Goal: Task Accomplishment & Management: Manage account settings

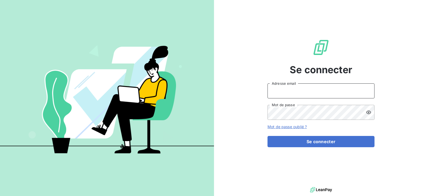
type input "[EMAIL_ADDRESS][DOMAIN_NAME]"
click at [305, 95] on input "[EMAIL_ADDRESS][DOMAIN_NAME]" at bounding box center [321, 90] width 107 height 15
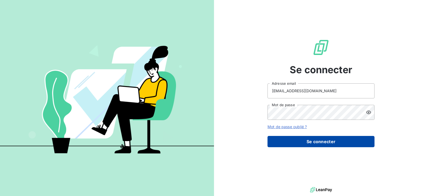
click at [319, 142] on button "Se connecter" at bounding box center [321, 141] width 107 height 11
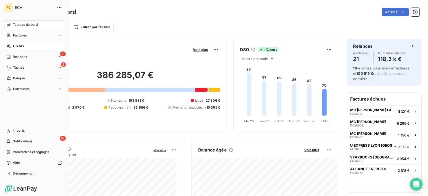
click at [24, 44] on div "Clients" at bounding box center [34, 46] width 60 height 9
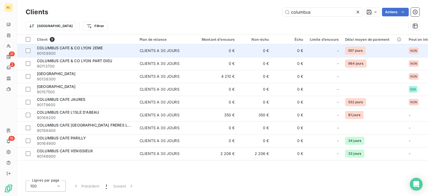
type input "columbus"
click at [115, 47] on div "COLUMBUS CAFE & CO LYON 2EME" at bounding box center [85, 47] width 96 height 5
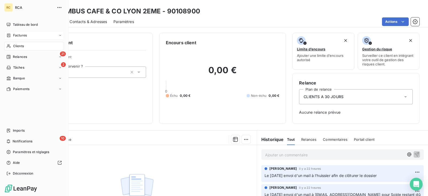
click at [18, 32] on div "Factures" at bounding box center [34, 35] width 60 height 9
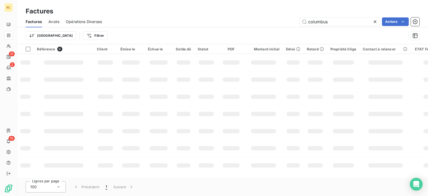
drag, startPoint x: 333, startPoint y: 21, endPoint x: 272, endPoint y: 14, distance: 61.6
click at [272, 14] on div "Factures Factures Avoirs Opérations Diverses columbus Actions Trier Filtrer" at bounding box center [222, 22] width 411 height 44
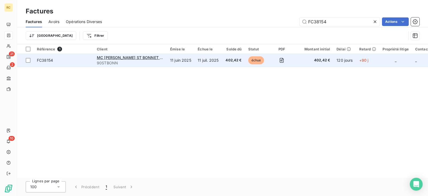
type input "FC38154"
click at [75, 60] on span "FC38154" at bounding box center [64, 60] width 54 height 5
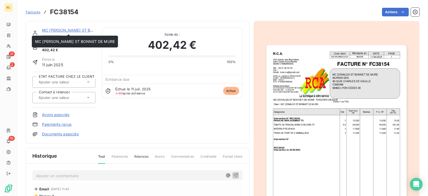
click at [70, 30] on link "MC [PERSON_NAME] ST BONNET DE MURE" at bounding box center [82, 30] width 80 height 5
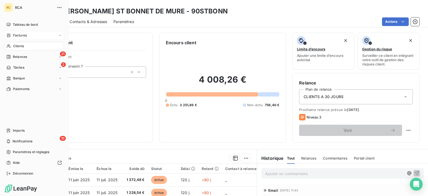
click at [17, 34] on span "Factures" at bounding box center [20, 35] width 14 height 5
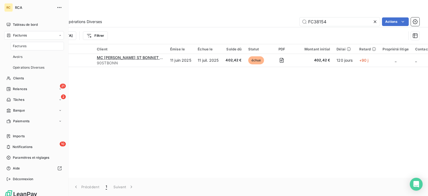
click at [45, 35] on div "Factures" at bounding box center [34, 35] width 60 height 9
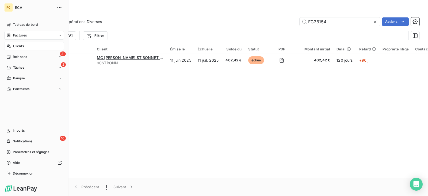
click at [24, 50] on div "Clients" at bounding box center [34, 46] width 60 height 9
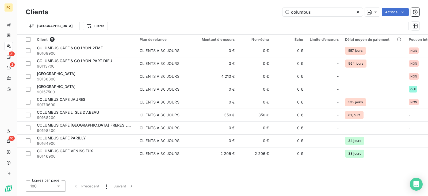
drag, startPoint x: 315, startPoint y: 13, endPoint x: 270, endPoint y: 13, distance: 44.4
click at [270, 13] on div "columbus Actions" at bounding box center [237, 12] width 365 height 9
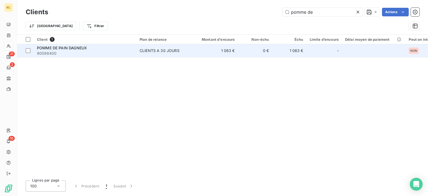
type input "pomme de"
click at [102, 49] on div "POMME DE PAIN DAGNEUX" at bounding box center [85, 47] width 96 height 5
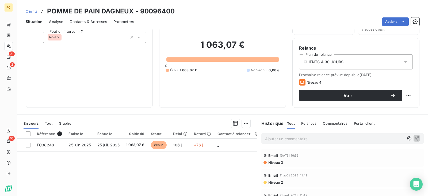
scroll to position [27, 0]
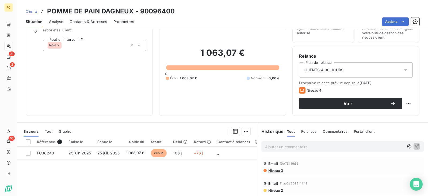
click at [311, 134] on div "Relances" at bounding box center [308, 131] width 15 height 11
click at [288, 130] on span "Tout" at bounding box center [290, 131] width 7 height 4
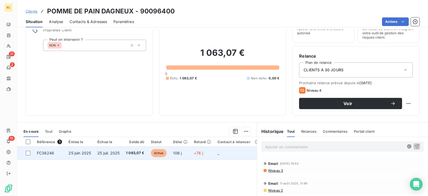
click at [116, 153] on span "25 juil. 2025" at bounding box center [108, 152] width 22 height 5
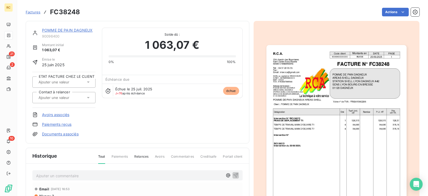
click at [73, 29] on link "POMME DE PAIN DAGNEUX" at bounding box center [67, 30] width 51 height 5
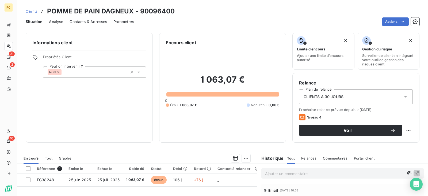
click at [84, 22] on span "Contacts & Adresses" at bounding box center [88, 21] width 37 height 5
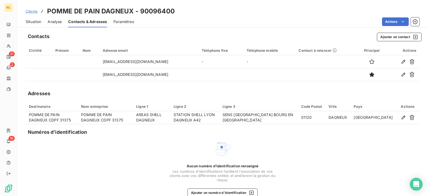
click at [32, 20] on span "Situation" at bounding box center [34, 21] width 16 height 5
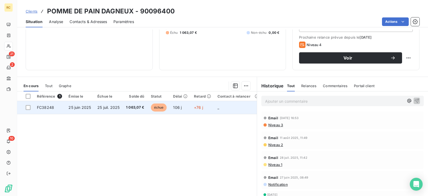
scroll to position [80, 0]
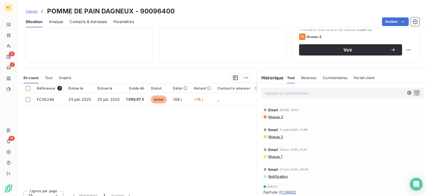
click at [31, 9] on link "Clients" at bounding box center [32, 11] width 12 height 5
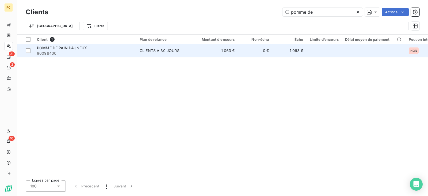
click at [97, 47] on div "POMME DE PAIN DAGNEUX" at bounding box center [85, 47] width 96 height 5
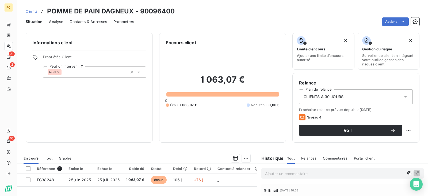
click at [88, 21] on span "Contacts & Adresses" at bounding box center [88, 21] width 37 height 5
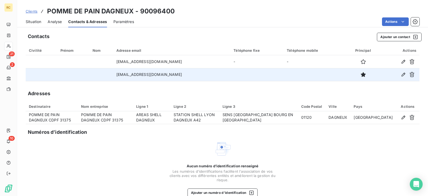
click at [152, 77] on td "[EMAIL_ADDRESS][DOMAIN_NAME]" at bounding box center [172, 74] width 118 height 13
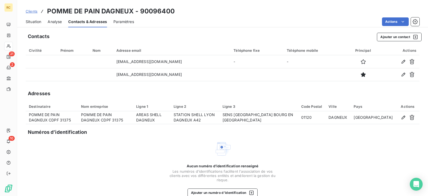
click at [34, 19] on span "Situation" at bounding box center [34, 21] width 16 height 5
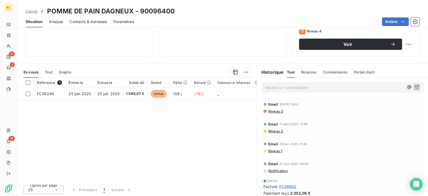
scroll to position [87, 0]
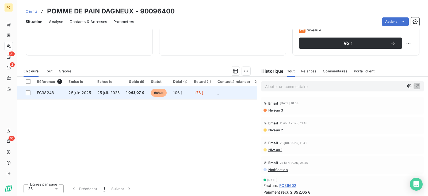
click at [140, 94] on span "1 063,07 €" at bounding box center [135, 92] width 18 height 5
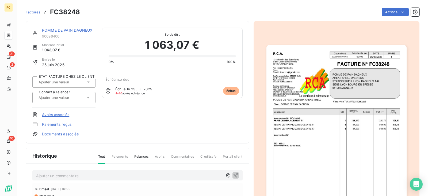
click at [31, 11] on span "Factures" at bounding box center [33, 12] width 15 height 4
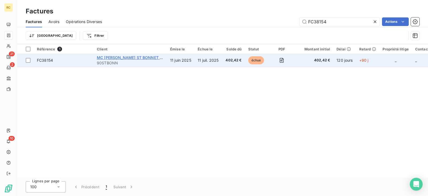
click at [119, 59] on span "MC [PERSON_NAME] ST BONNET DE MURE" at bounding box center [137, 57] width 80 height 5
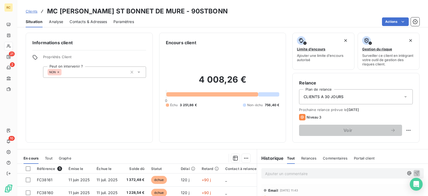
click at [89, 23] on span "Contacts & Adresses" at bounding box center [88, 21] width 37 height 5
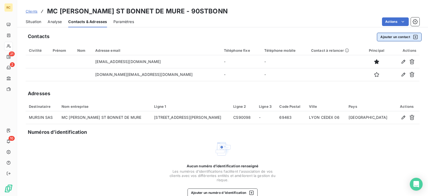
click at [410, 35] on div "button" at bounding box center [414, 36] width 8 height 5
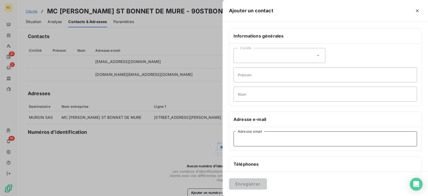
click at [258, 137] on input "Adresse email" at bounding box center [326, 138] width 184 height 15
paste input "[EMAIL_ADDRESS][DOMAIN_NAME]"
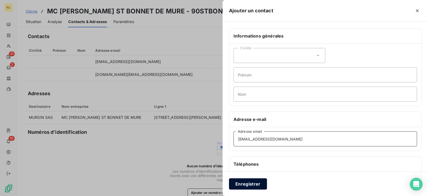
type input "[EMAIL_ADDRESS][DOMAIN_NAME]"
click at [258, 183] on button "Enregistrer" at bounding box center [248, 183] width 38 height 11
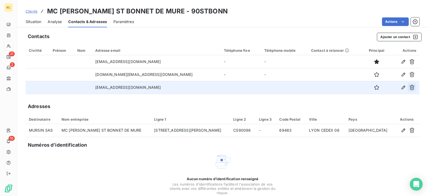
click at [410, 88] on icon "button" at bounding box center [412, 87] width 5 height 5
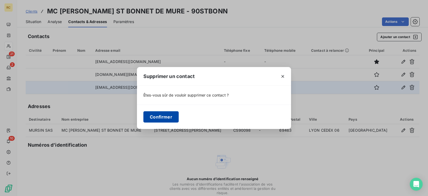
click at [166, 119] on button "Confirmer" at bounding box center [160, 116] width 35 height 11
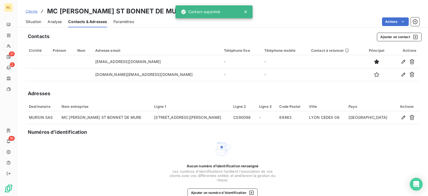
click at [36, 19] on span "Situation" at bounding box center [34, 21] width 16 height 5
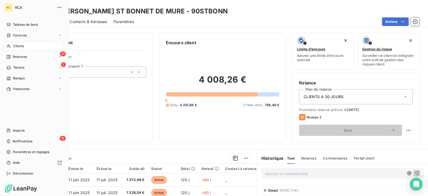
click at [31, 43] on div "Clients" at bounding box center [34, 46] width 60 height 9
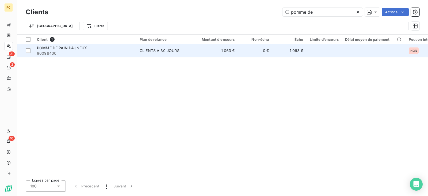
click at [262, 48] on td "0 €" at bounding box center [255, 50] width 34 height 13
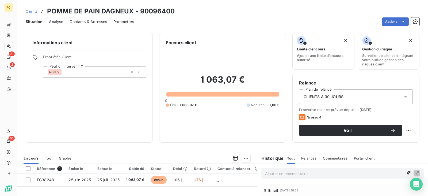
click at [101, 20] on span "Contacts & Adresses" at bounding box center [88, 21] width 37 height 5
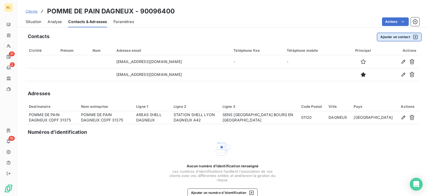
click at [410, 37] on div "button" at bounding box center [414, 36] width 8 height 5
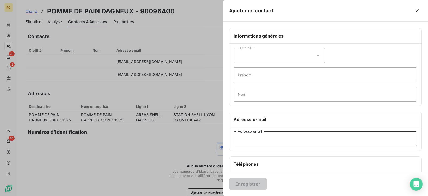
click at [250, 140] on input "Adresse email" at bounding box center [326, 138] width 184 height 15
paste input "[EMAIL_ADDRESS][DOMAIN_NAME]"
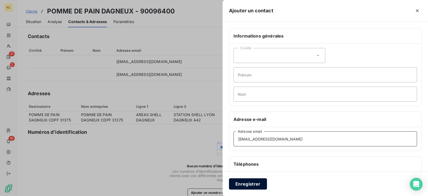
type input "[EMAIL_ADDRESS][DOMAIN_NAME]"
click at [255, 188] on button "Enregistrer" at bounding box center [248, 183] width 38 height 11
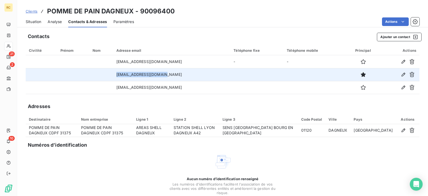
drag, startPoint x: 161, startPoint y: 75, endPoint x: 109, endPoint y: 73, distance: 52.0
click at [109, 73] on tr "[EMAIL_ADDRESS][DOMAIN_NAME]" at bounding box center [223, 74] width 394 height 13
copy tr "[EMAIL_ADDRESS][DOMAIN_NAME]"
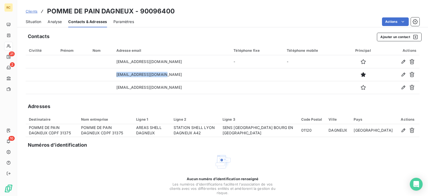
click at [30, 21] on span "Situation" at bounding box center [34, 21] width 16 height 5
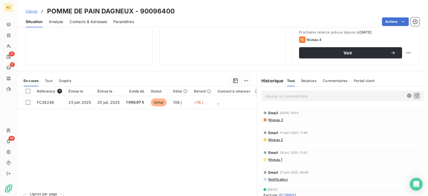
scroll to position [80, 0]
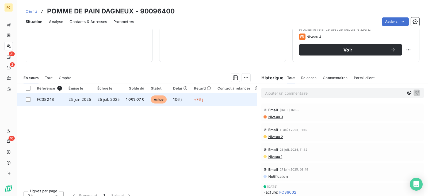
click at [76, 100] on span "25 juin 2025" at bounding box center [80, 99] width 22 height 5
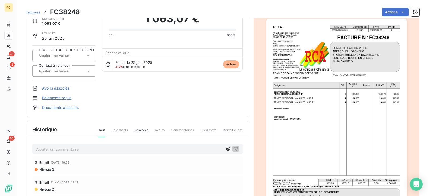
scroll to position [28, 0]
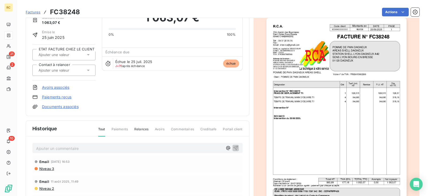
click at [65, 107] on link "Documents associés" at bounding box center [60, 106] width 37 height 5
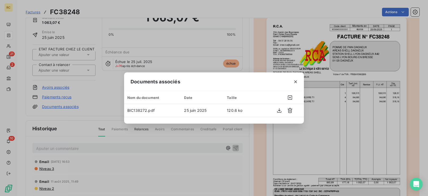
click at [104, 103] on div "Documents associés Nom du document Date Taille BIC138272.pdf [DATE] 120.6 ko" at bounding box center [214, 98] width 428 height 196
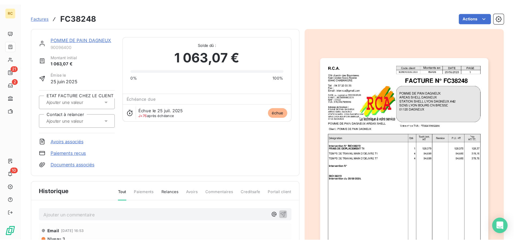
scroll to position [0, 0]
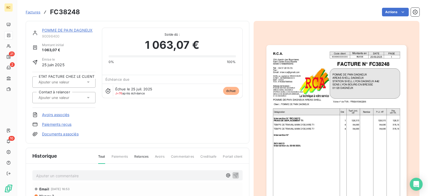
drag, startPoint x: 85, startPoint y: 11, endPoint x: 82, endPoint y: 11, distance: 3.7
click at [82, 11] on div "Factures FC38248 Actions" at bounding box center [223, 11] width 394 height 11
drag, startPoint x: 50, startPoint y: 11, endPoint x: 79, endPoint y: 12, distance: 28.6
click at [79, 12] on h3 "FC38248" at bounding box center [65, 12] width 30 height 10
copy h3 "FC38248"
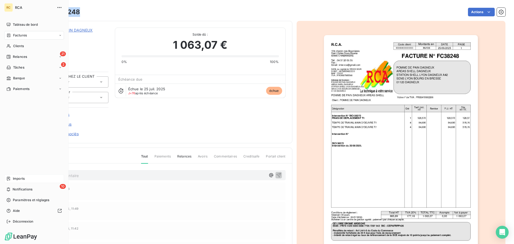
click at [34, 179] on div "Imports" at bounding box center [34, 178] width 60 height 9
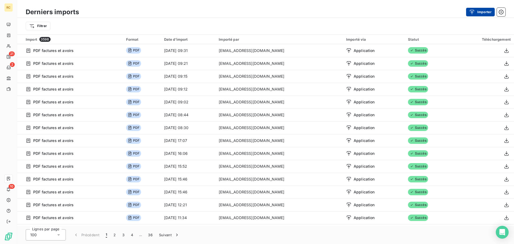
click at [428, 13] on button "Importer" at bounding box center [480, 12] width 29 height 9
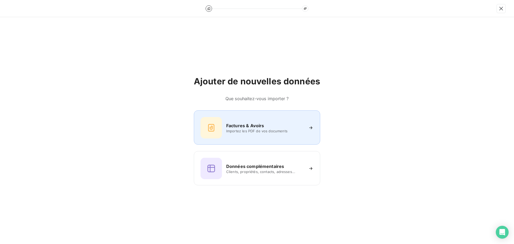
click at [287, 131] on span "Importez les PDF de vos documents" at bounding box center [265, 131] width 78 height 4
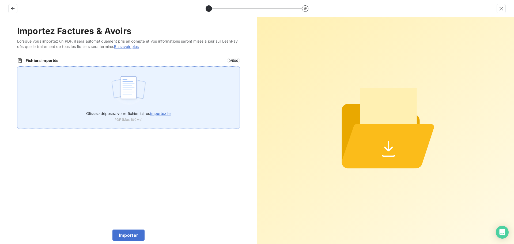
click at [131, 114] on span "Glissez-déposez votre fichier ici, ou importez le" at bounding box center [128, 113] width 84 height 5
click at [17, 67] on input "Glissez-déposez votre fichier ici, ou importez le" at bounding box center [17, 66] width 0 height 0
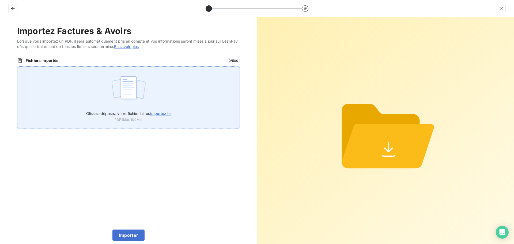
type input "C:\fakepath\AC250262.pdf"
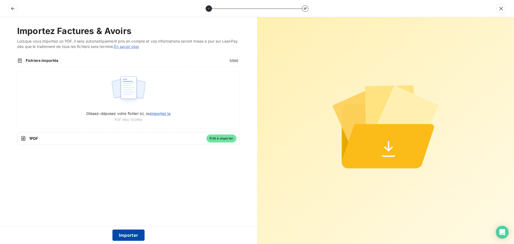
click at [126, 195] on button "Importer" at bounding box center [128, 234] width 32 height 11
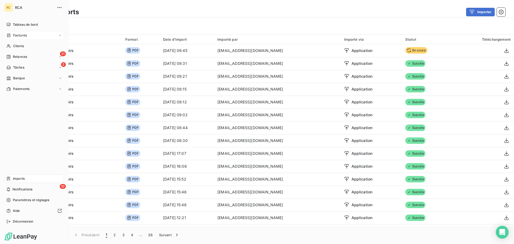
click at [14, 35] on span "Factures" at bounding box center [20, 35] width 14 height 5
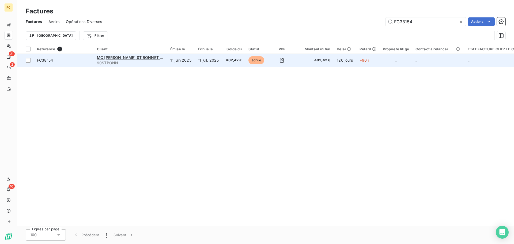
click at [220, 61] on td "11 juil. 2025" at bounding box center [209, 60] width 28 height 13
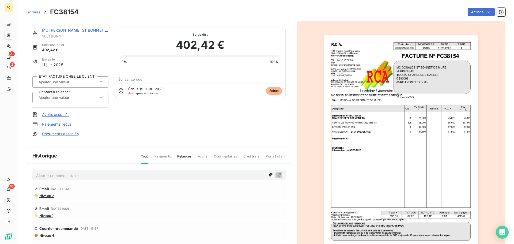
click at [33, 13] on span "Factures" at bounding box center [33, 12] width 15 height 4
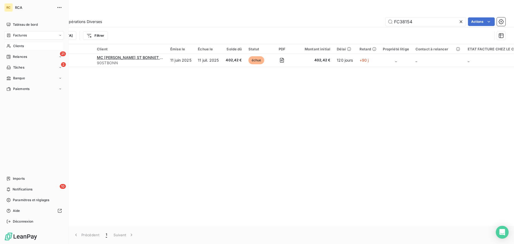
click at [23, 47] on span "Clients" at bounding box center [18, 46] width 11 height 5
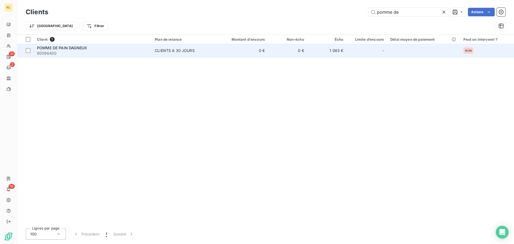
click at [116, 54] on span "90096400" at bounding box center [92, 53] width 111 height 5
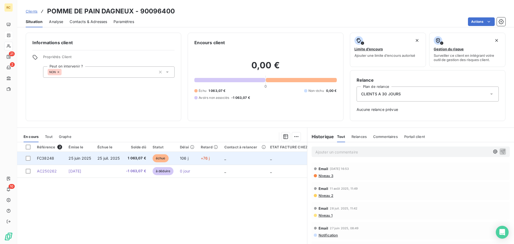
click at [105, 161] on td "25 juil. 2025" at bounding box center [108, 158] width 29 height 13
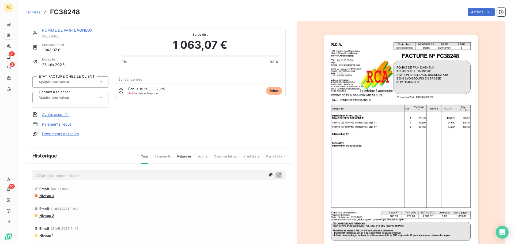
click at [55, 113] on link "Avoirs associés" at bounding box center [55, 114] width 27 height 5
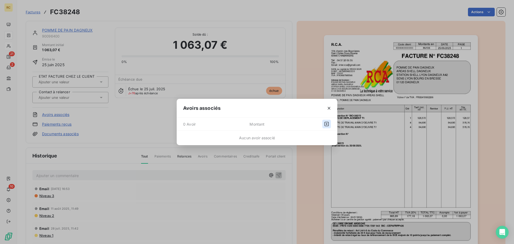
click at [326, 124] on icon "button" at bounding box center [326, 124] width 4 height 4
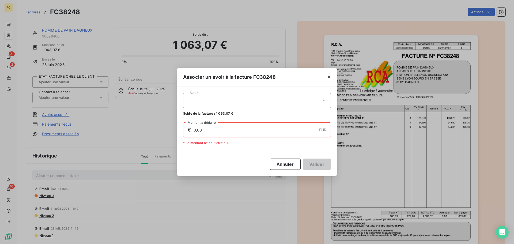
click at [264, 95] on div at bounding box center [257, 100] width 148 height 15
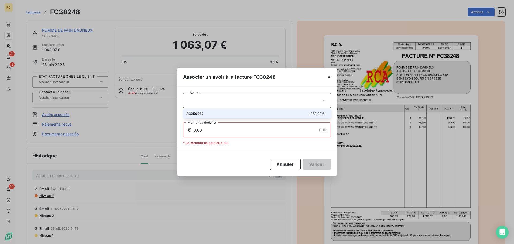
click at [251, 112] on div "AC250262 1 063,07 €" at bounding box center [256, 113] width 141 height 5
type input "1 063,07"
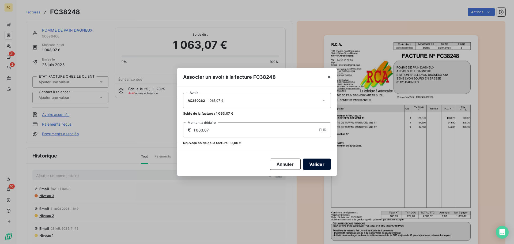
click at [318, 164] on button "Valider" at bounding box center [317, 163] width 28 height 11
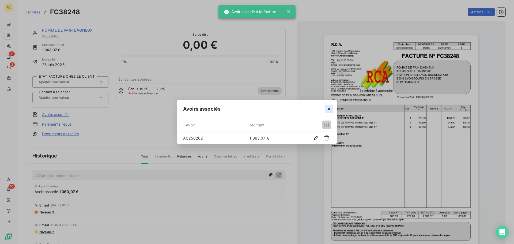
click at [327, 110] on icon "button" at bounding box center [328, 108] width 5 height 5
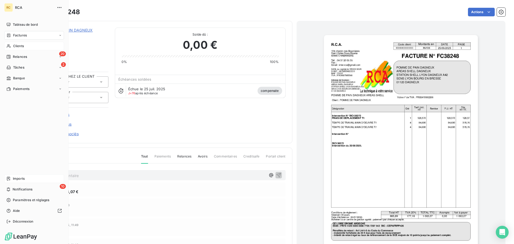
click at [18, 179] on span "Imports" at bounding box center [19, 178] width 12 height 5
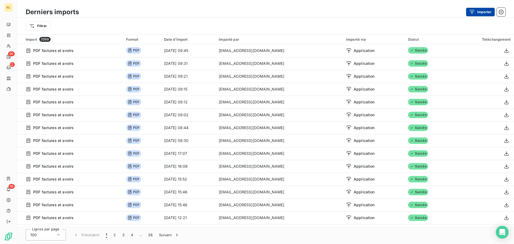
click at [428, 13] on button "Importer" at bounding box center [480, 12] width 29 height 9
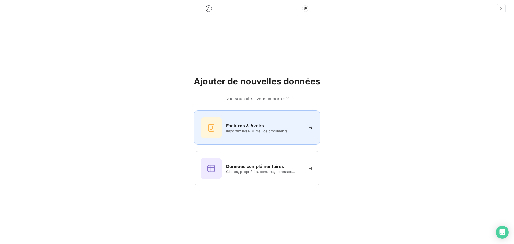
click at [247, 130] on span "Importez les PDF de vos documents" at bounding box center [265, 131] width 78 height 4
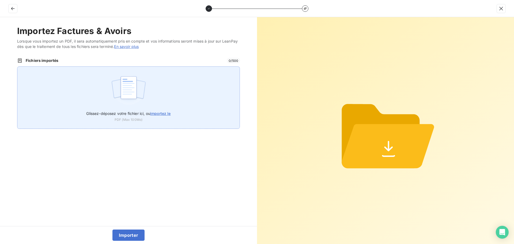
click at [178, 109] on div "Glissez-déposez votre fichier ici, ou importez le PDF (Max 100Mo)" at bounding box center [128, 97] width 223 height 62
type input "C:\fakepath\FC39040.pdf"
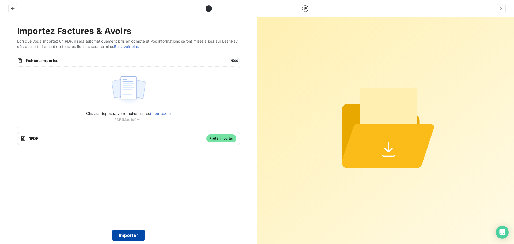
click at [135, 195] on button "Importer" at bounding box center [128, 234] width 32 height 11
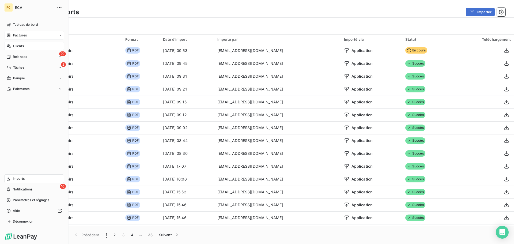
click at [15, 35] on span "Factures" at bounding box center [20, 35] width 14 height 5
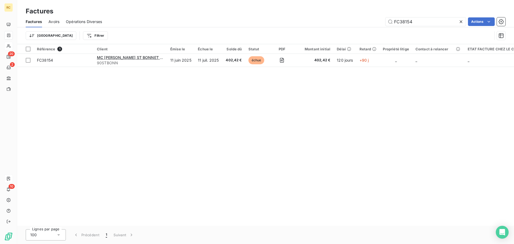
drag, startPoint x: 419, startPoint y: 21, endPoint x: 377, endPoint y: 21, distance: 42.0
click at [377, 21] on div "FC38154 Actions" at bounding box center [306, 21] width 397 height 9
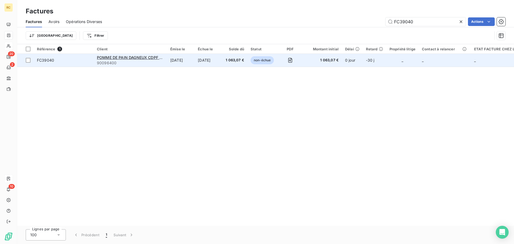
type input "FC39040"
click at [202, 64] on td "[DATE]" at bounding box center [209, 60] width 28 height 13
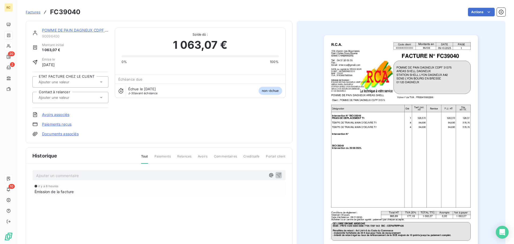
click at [63, 134] on link "Documents associés" at bounding box center [60, 133] width 37 height 5
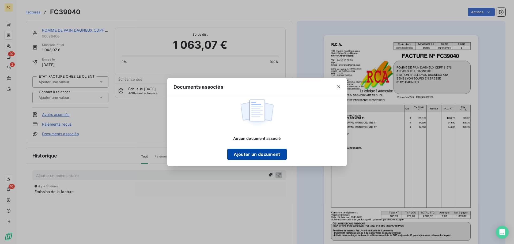
click at [250, 153] on button "Ajouter un document" at bounding box center [256, 154] width 59 height 11
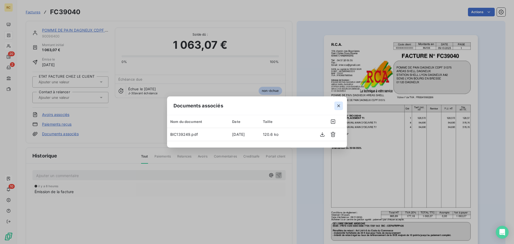
click at [337, 104] on icon "button" at bounding box center [338, 105] width 5 height 5
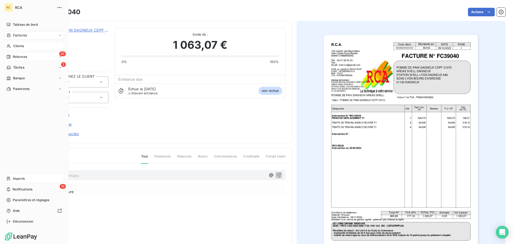
click at [15, 55] on span "Relances" at bounding box center [20, 56] width 14 height 5
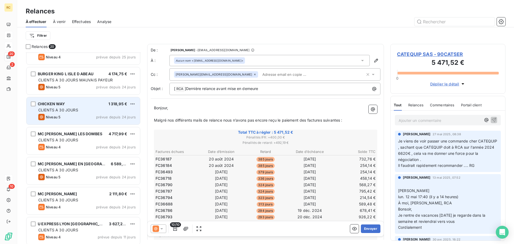
scroll to position [408, 0]
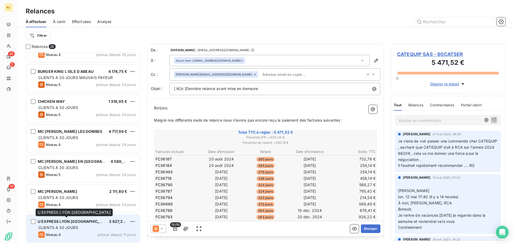
click at [64, 195] on span "U EXPRESS LYON [GEOGRAPHIC_DATA]" at bounding box center [74, 221] width 73 height 5
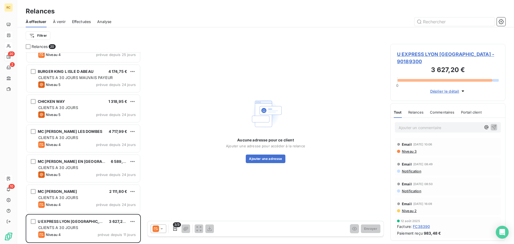
click at [411, 111] on span "Relances" at bounding box center [415, 112] width 15 height 4
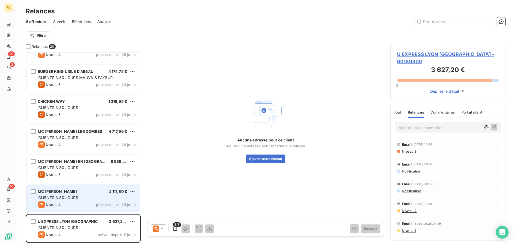
click at [70, 195] on div "Niveau 4 prévue depuis 24 jours" at bounding box center [86, 204] width 97 height 6
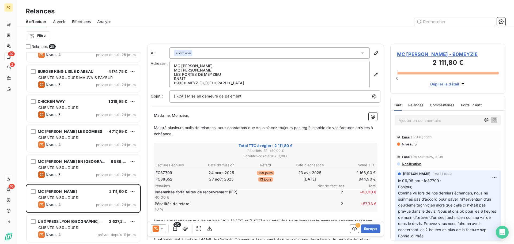
click at [402, 103] on div "Tout Relances Commentaires Portail client" at bounding box center [438, 104] width 88 height 11
click at [410, 103] on span "Relances" at bounding box center [415, 105] width 15 height 4
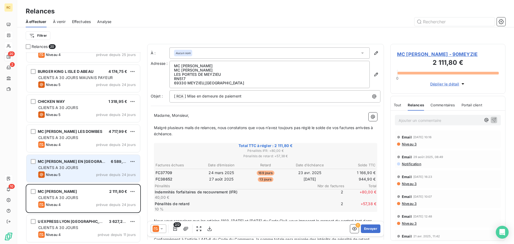
click at [83, 173] on div "Niveau 5 prévue depuis 24 jours" at bounding box center [86, 174] width 97 height 6
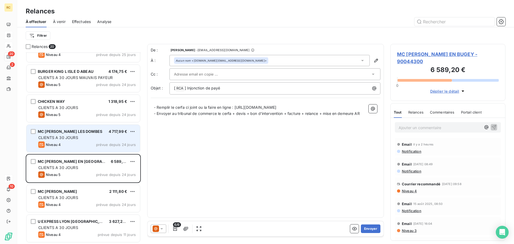
click at [91, 139] on div "CLIENTS A 30 JOURS" at bounding box center [86, 137] width 97 height 5
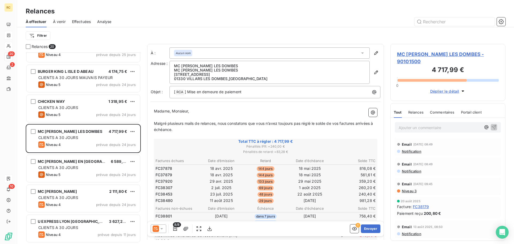
click at [415, 115] on div "Relances" at bounding box center [415, 112] width 15 height 11
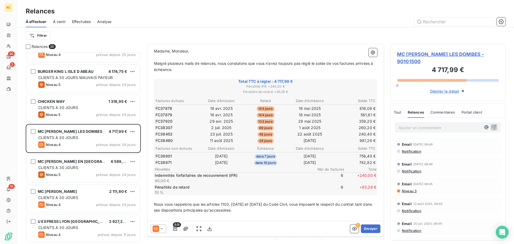
scroll to position [0, 0]
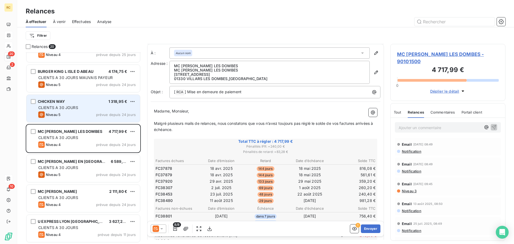
click at [101, 105] on div "CLIENTS A 30 JOURS" at bounding box center [86, 107] width 97 height 5
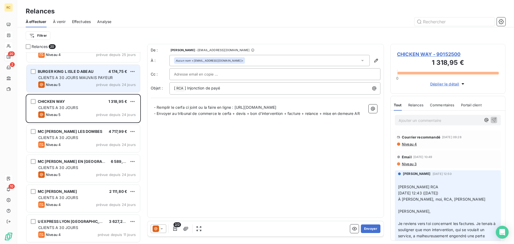
click at [103, 74] on div "BURGER KING L ISLE D ABEAU 4 174,75 €" at bounding box center [86, 71] width 97 height 5
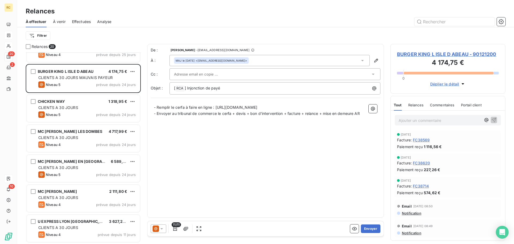
click at [410, 105] on span "Relances" at bounding box center [415, 105] width 15 height 4
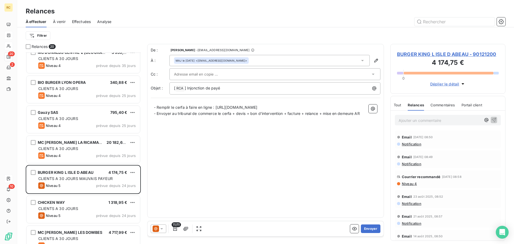
scroll to position [301, 0]
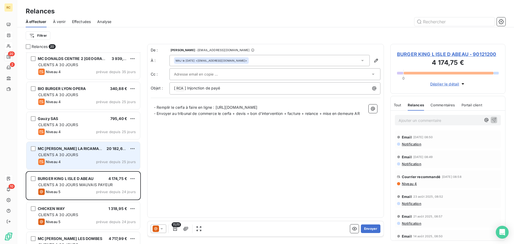
click at [93, 168] on div "MC [PERSON_NAME] LA RICAMARIE 20 182,61 € CLIENTS A 30 JOURS Niveau 4 prévue de…" at bounding box center [83, 155] width 113 height 27
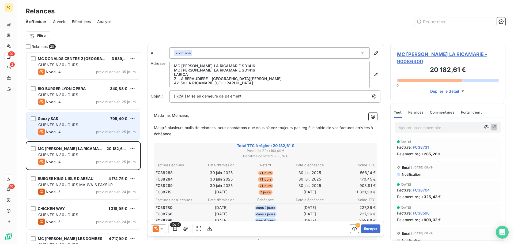
click at [76, 119] on div "Gauzy SAS 795,40 €" at bounding box center [86, 118] width 97 height 5
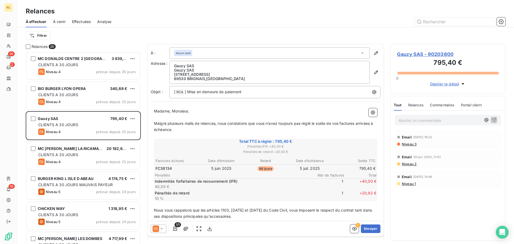
click at [412, 108] on div "Relances" at bounding box center [415, 104] width 15 height 11
click at [405, 184] on span "Niveau 1" at bounding box center [408, 183] width 14 height 4
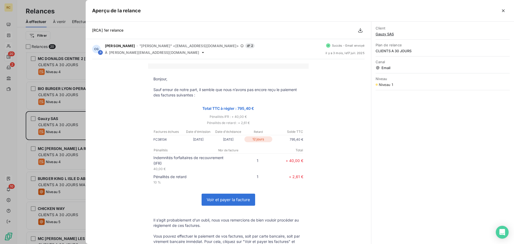
click at [87, 96] on div "Bonjour, Sauf erreur de notre part, il semble que nous n’avons pas [MEDICAL_DAT…" at bounding box center [228, 202] width 285 height 287
click at [75, 96] on div at bounding box center [257, 122] width 514 height 244
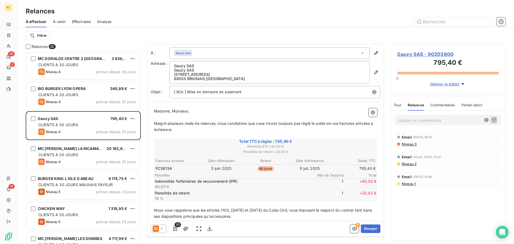
click at [164, 195] on icon at bounding box center [161, 228] width 5 height 5
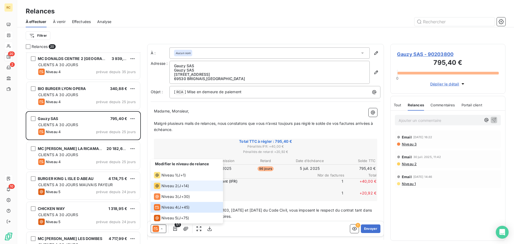
click at [188, 188] on span "J+14 )" at bounding box center [184, 185] width 10 height 5
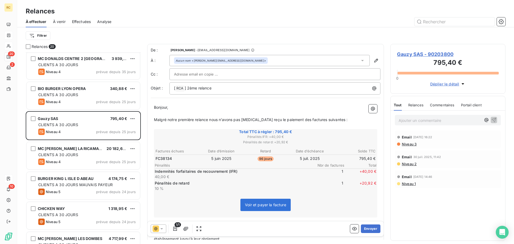
click at [428, 84] on span "Déplier le détail" at bounding box center [444, 84] width 29 height 6
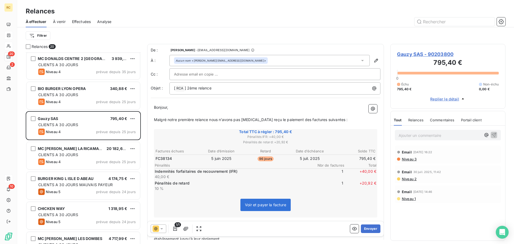
click at [403, 88] on span "795,40 €" at bounding box center [404, 89] width 14 height 5
click at [418, 123] on div "Relances" at bounding box center [415, 119] width 15 height 11
click at [428, 56] on span "Gauzy SAS - 90203800" at bounding box center [448, 54] width 102 height 7
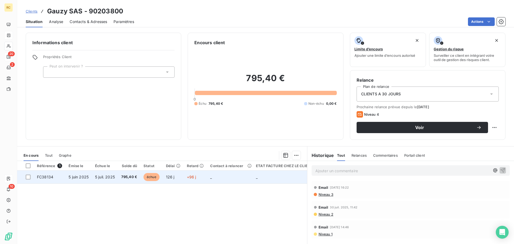
click at [113, 178] on span "5 juil. 2025" at bounding box center [105, 177] width 20 height 5
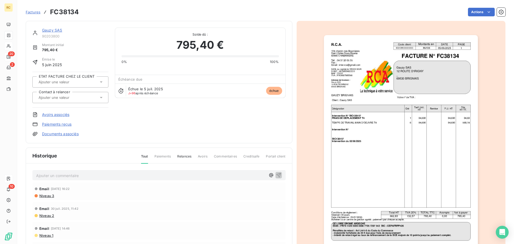
click at [51, 29] on link "Gauzy SAS" at bounding box center [52, 30] width 20 height 5
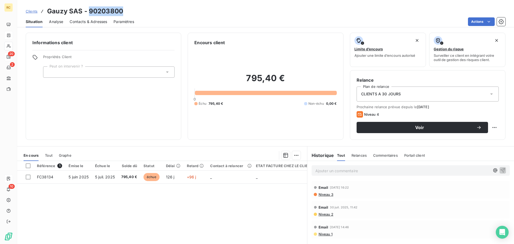
drag, startPoint x: 122, startPoint y: 12, endPoint x: 89, endPoint y: 11, distance: 33.0
click at [89, 11] on h3 "Gauzy SAS - 90203800" at bounding box center [85, 11] width 76 height 10
copy h3 "90203800"
click at [84, 20] on span "Contacts & Adresses" at bounding box center [88, 21] width 37 height 5
